Goal: Find specific page/section: Find specific page/section

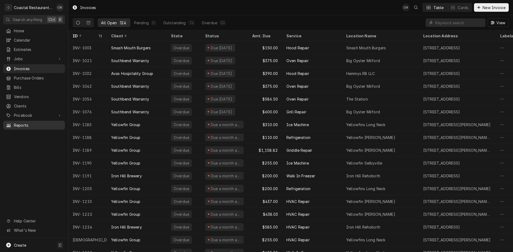
click at [22, 123] on span "Reports" at bounding box center [38, 126] width 48 height 6
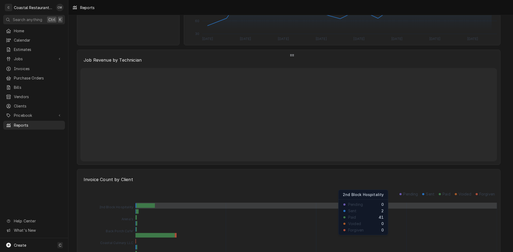
scroll to position [1121, 0]
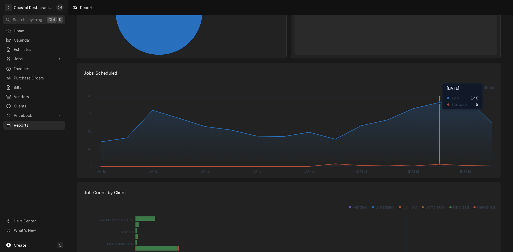
scroll to position [774, 0]
